Goal: Check status: Check status

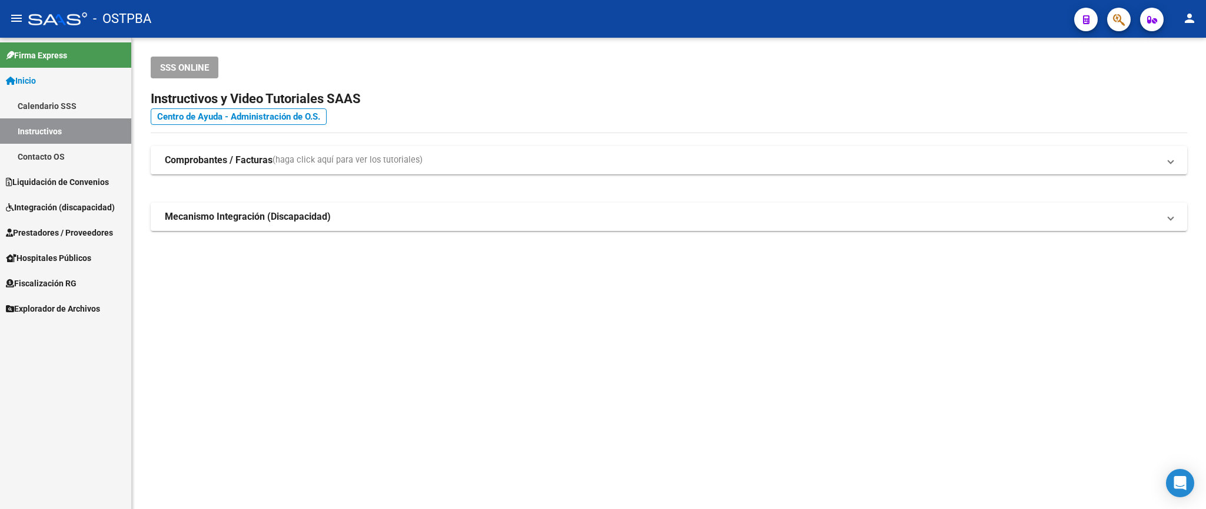
click at [72, 233] on span "Prestadores / Proveedores" at bounding box center [59, 232] width 107 height 13
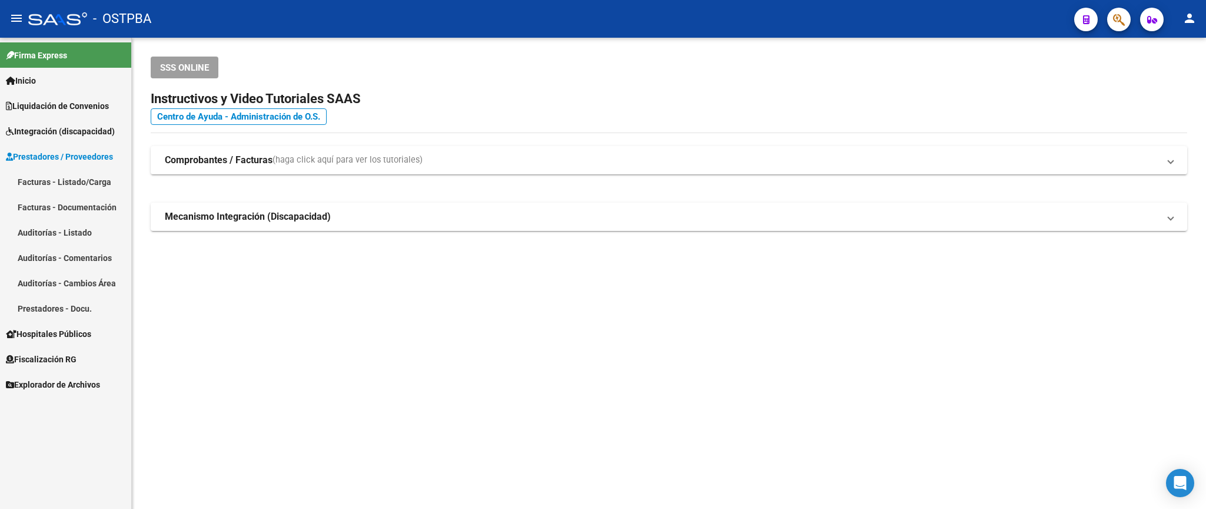
click at [81, 185] on link "Facturas - Listado/Carga" at bounding box center [65, 181] width 131 height 25
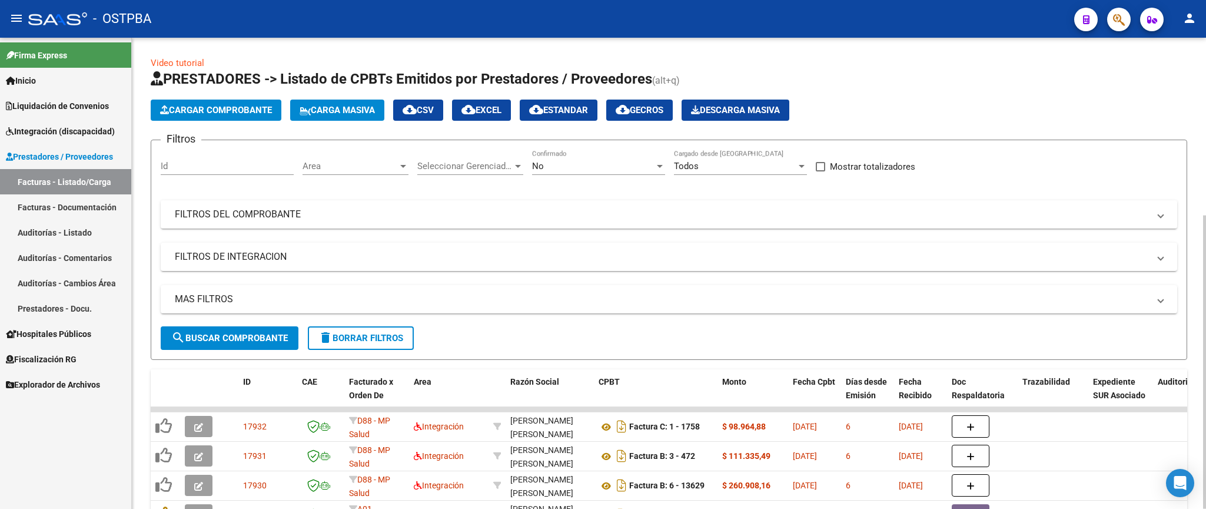
click at [632, 167] on div "No" at bounding box center [593, 166] width 122 height 11
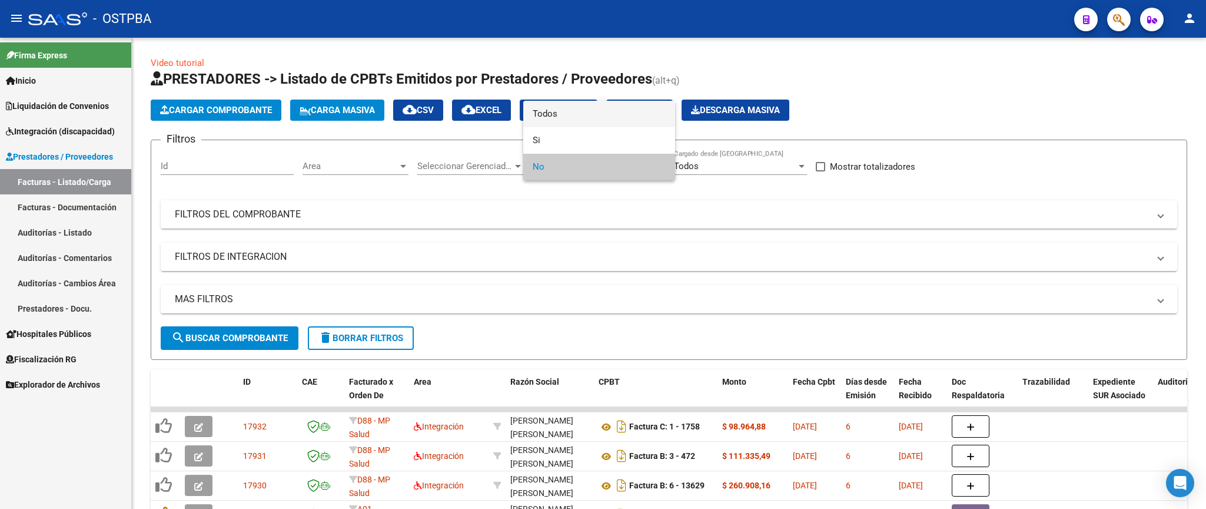
click at [573, 113] on span "Todos" at bounding box center [599, 114] width 133 height 26
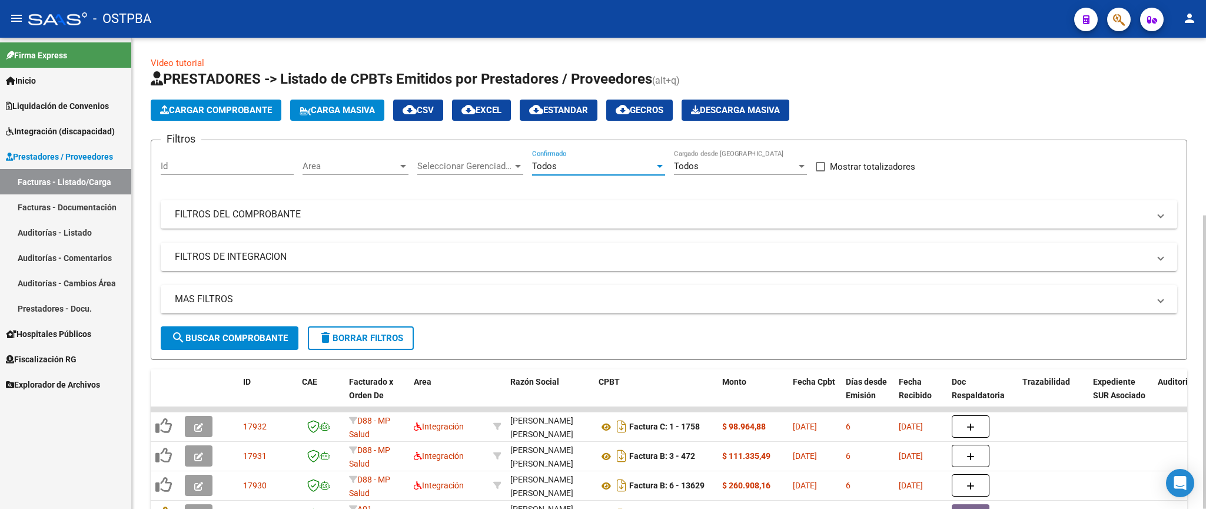
click at [572, 217] on mat-panel-title "FILTROS DEL COMPROBANTE" at bounding box center [662, 214] width 974 height 13
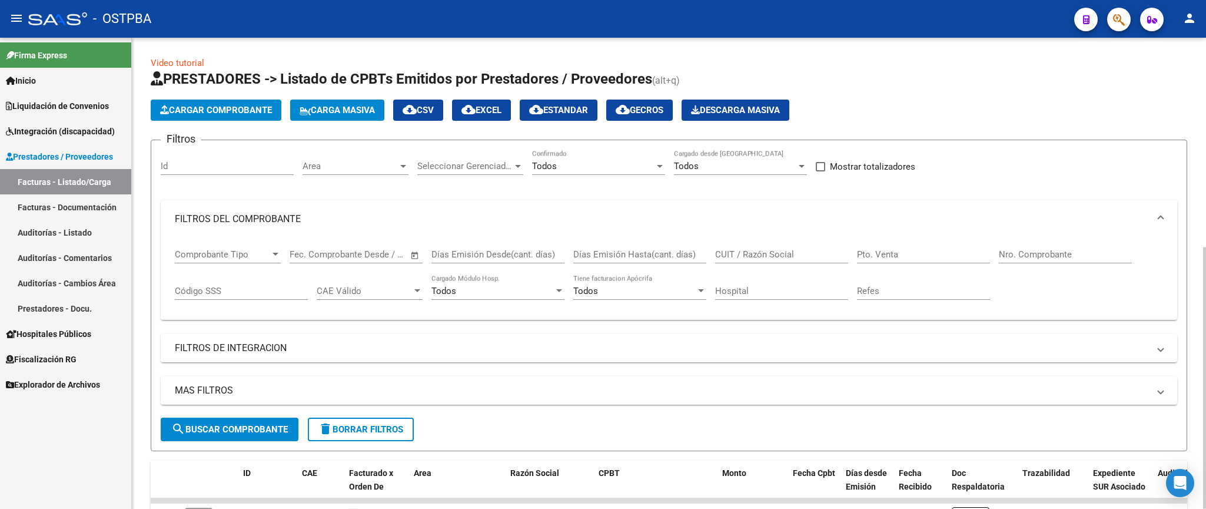
click at [1034, 260] on input "Nro. Comprobante" at bounding box center [1065, 254] width 133 height 11
click at [266, 417] on div "MAS FILTROS Todos Con Doc. Respaldatoria Todos Con Trazabilidad Todos Asociado …" at bounding box center [669, 396] width 1017 height 41
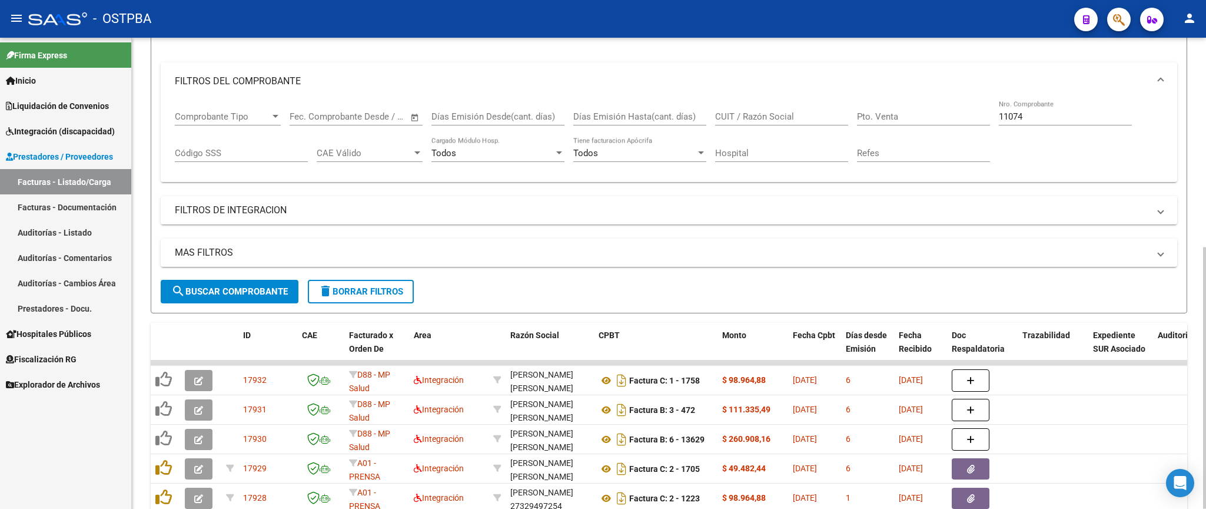
click at [280, 295] on span "search Buscar Comprobante" at bounding box center [229, 291] width 117 height 11
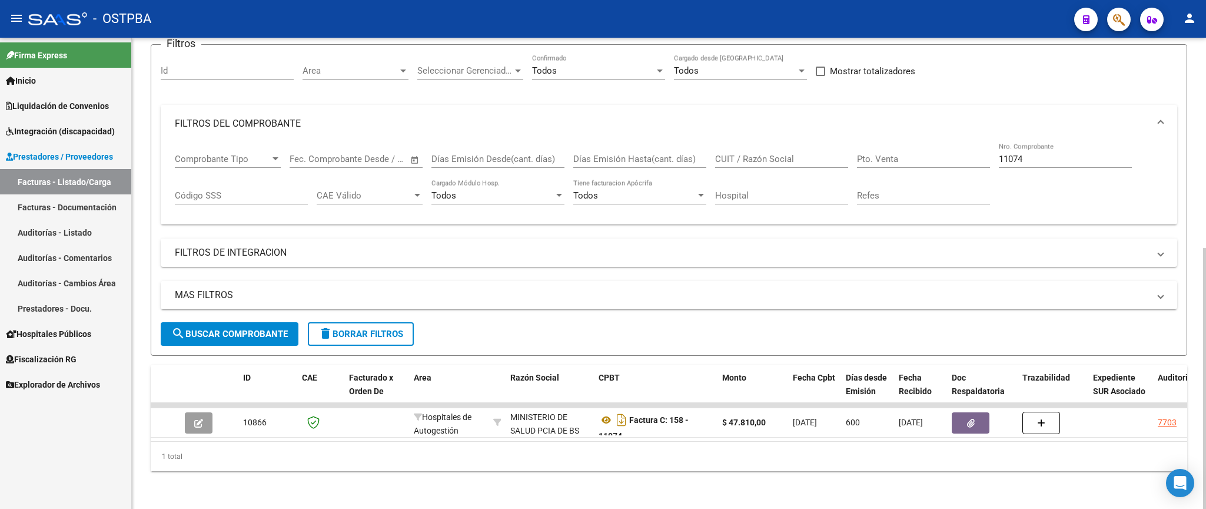
scroll to position [112, 0]
drag, startPoint x: 1026, startPoint y: 141, endPoint x: 952, endPoint y: 135, distance: 73.8
click at [999, 154] on input "11074" at bounding box center [1065, 159] width 133 height 11
type input "11704"
click at [226, 329] on span "search Buscar Comprobante" at bounding box center [229, 334] width 117 height 11
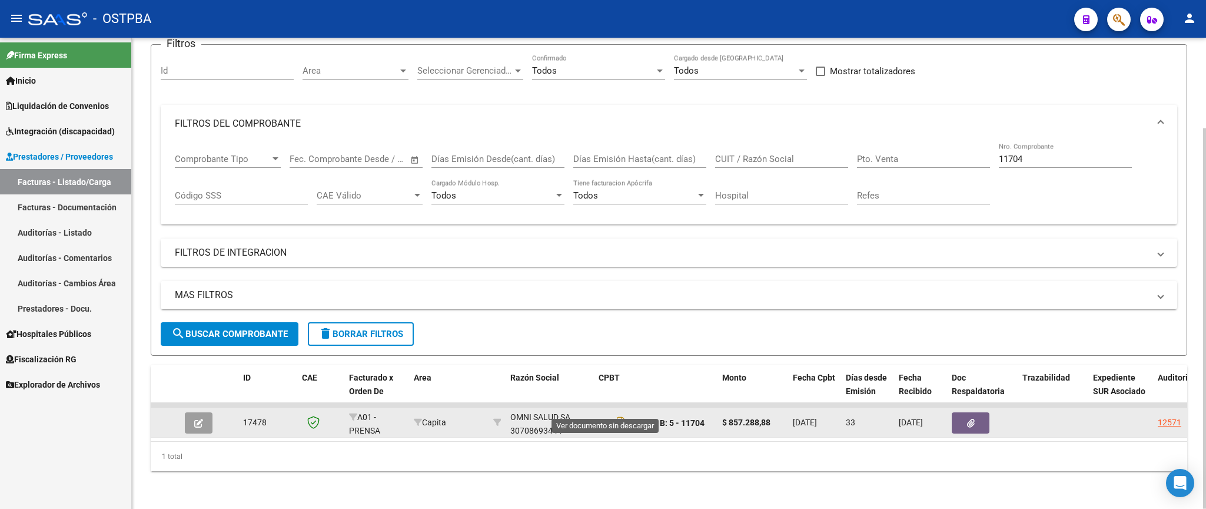
click at [608, 416] on icon at bounding box center [606, 423] width 15 height 14
